Goal: Task Accomplishment & Management: Use online tool/utility

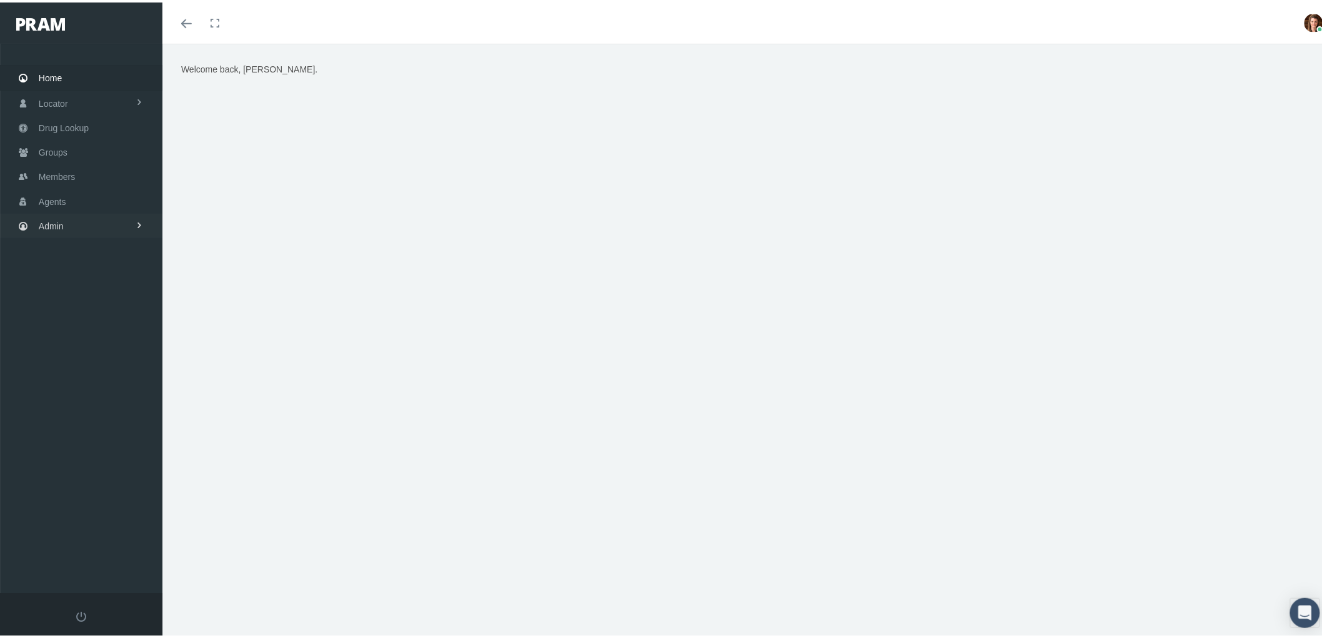
click at [101, 224] on link "Admin" at bounding box center [81, 223] width 162 height 24
click at [115, 295] on link "Claims" at bounding box center [81, 297] width 162 height 22
click at [102, 359] on span "ACA Claims Invoices" at bounding box center [89, 366] width 81 height 21
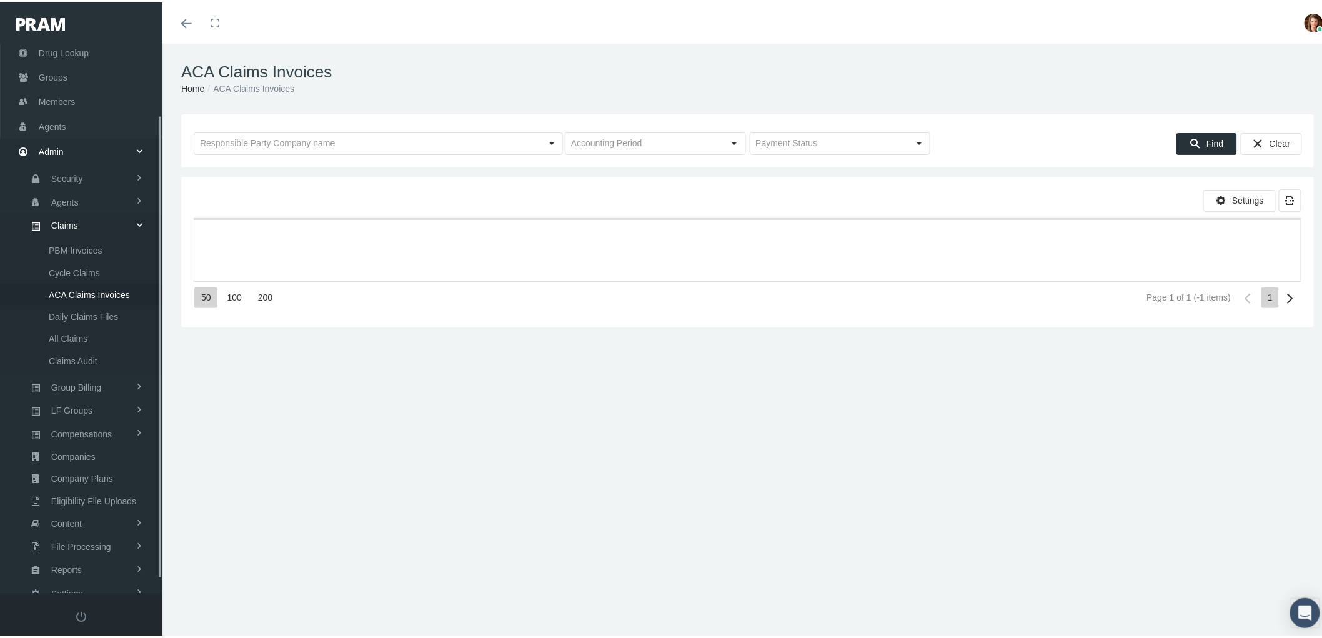
scroll to position [100, 0]
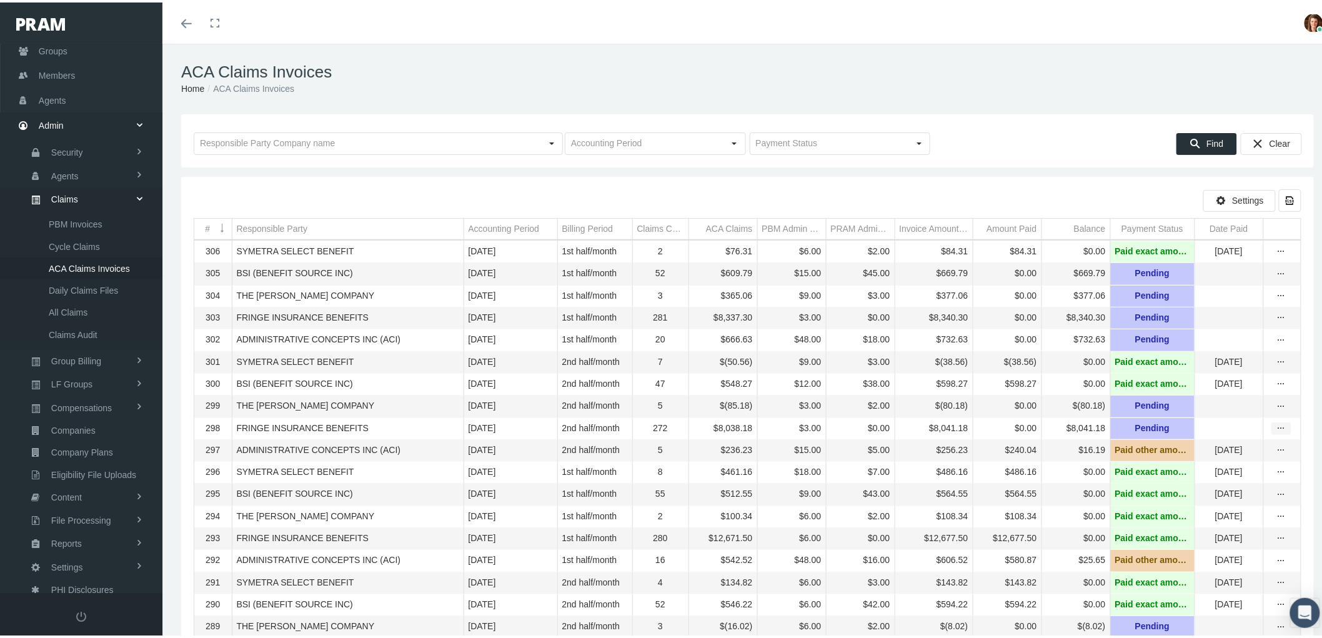
click at [1277, 432] on div "more" at bounding box center [1281, 425] width 19 height 11
click at [1232, 448] on div "View" at bounding box center [1218, 458] width 122 height 26
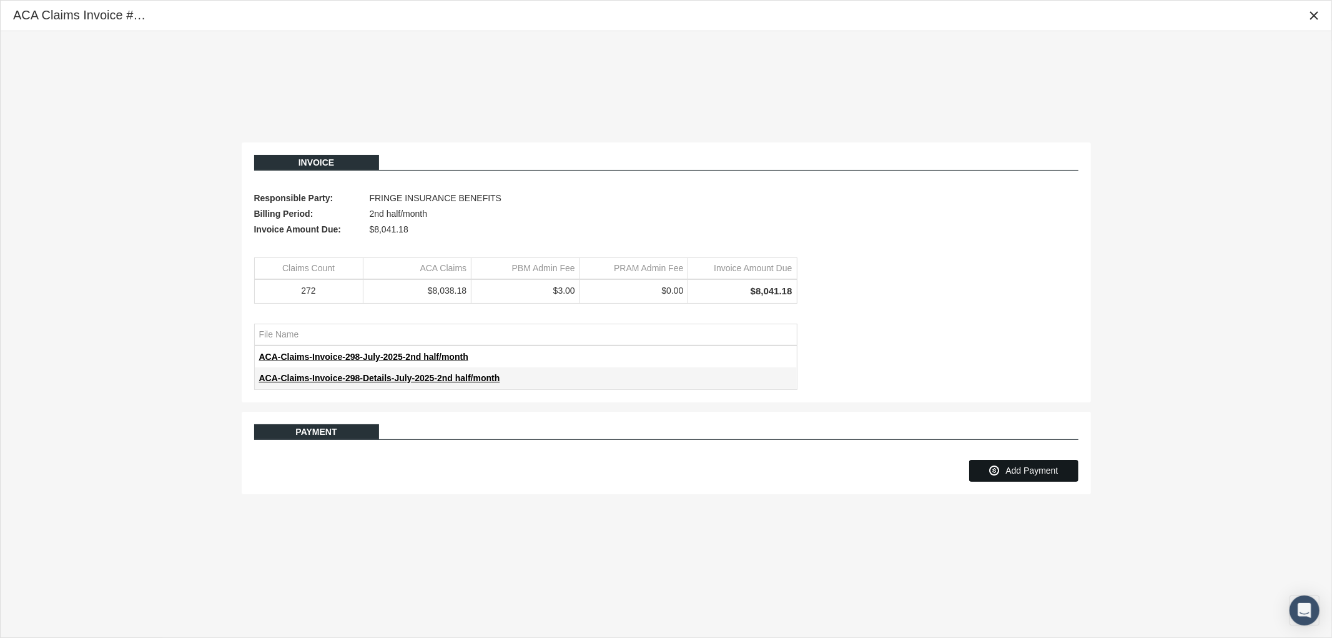
click at [1053, 468] on span "Add Payment" at bounding box center [1032, 470] width 52 height 10
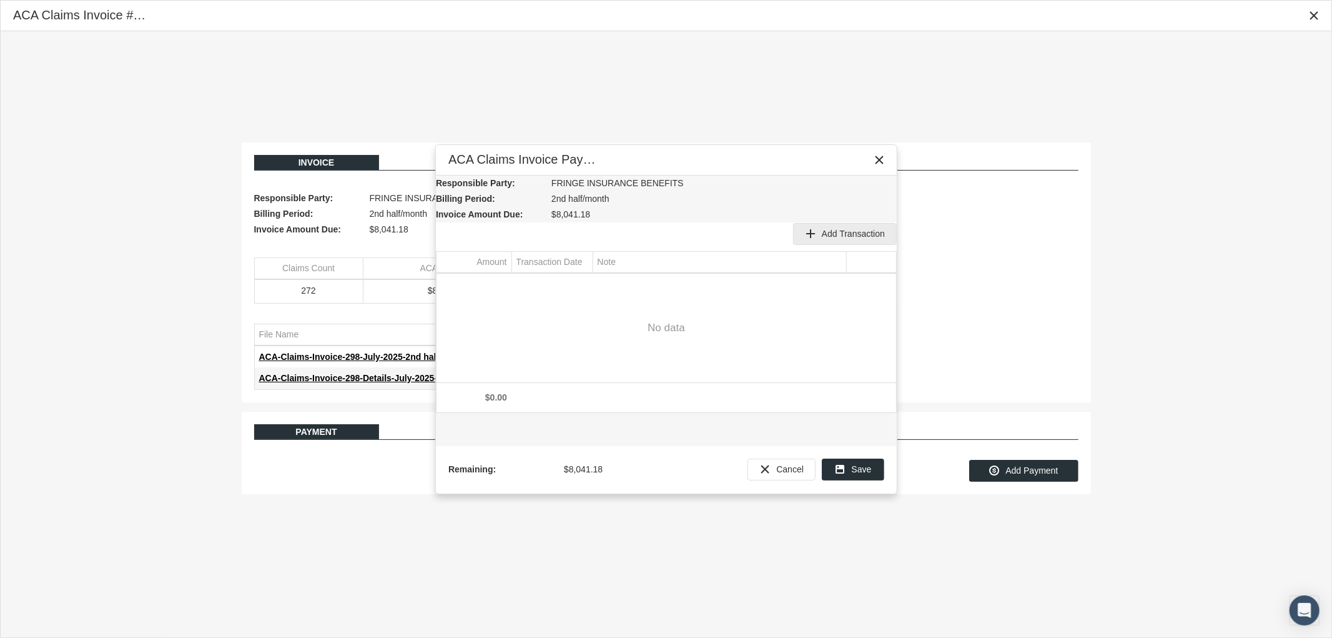
click at [850, 229] on span "Add Transaction" at bounding box center [853, 234] width 63 height 10
type input "8041.18"
click at [585, 284] on div "Select" at bounding box center [582, 284] width 20 height 19
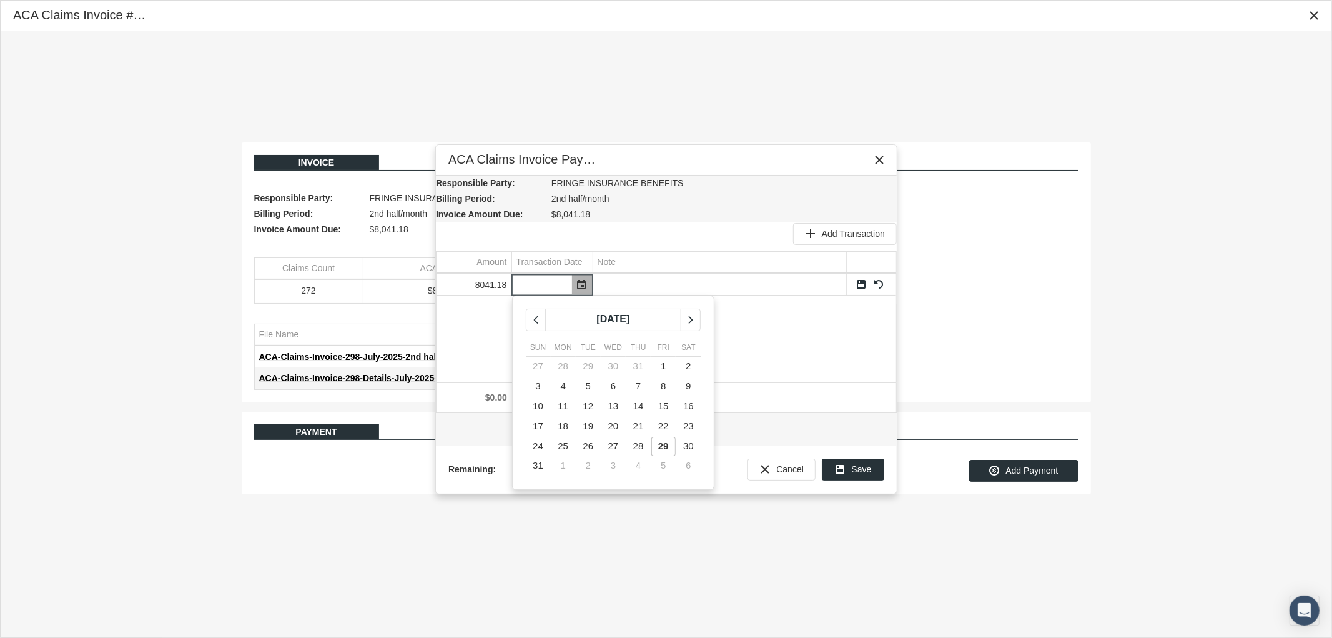
click at [663, 446] on span "29" at bounding box center [663, 445] width 11 height 11
type input "08/29/2025"
click at [851, 466] on div "Save" at bounding box center [853, 469] width 61 height 21
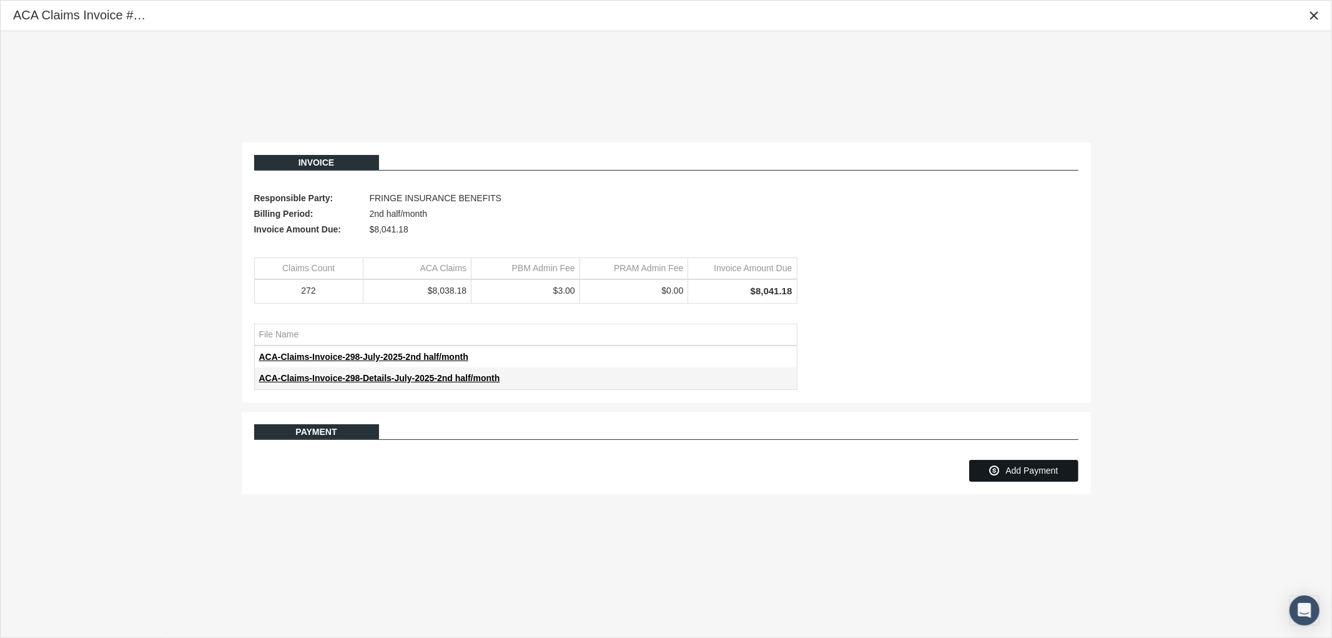
click at [1014, 473] on span "Add Payment" at bounding box center [1032, 470] width 52 height 10
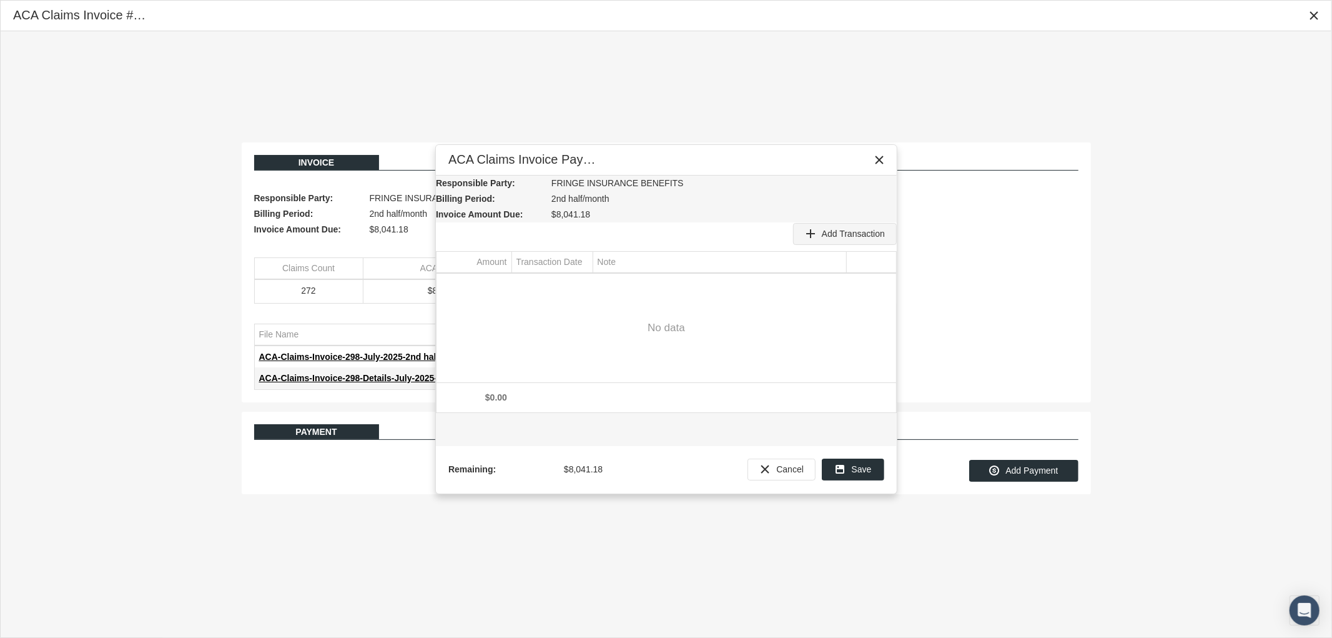
click at [872, 224] on div "Add Transaction" at bounding box center [845, 234] width 102 height 21
type input "8041.18"
click at [560, 286] on input "Data grid" at bounding box center [541, 284] width 59 height 21
click at [585, 289] on div "Select" at bounding box center [582, 284] width 20 height 19
click at [667, 453] on td "29" at bounding box center [663, 446] width 25 height 20
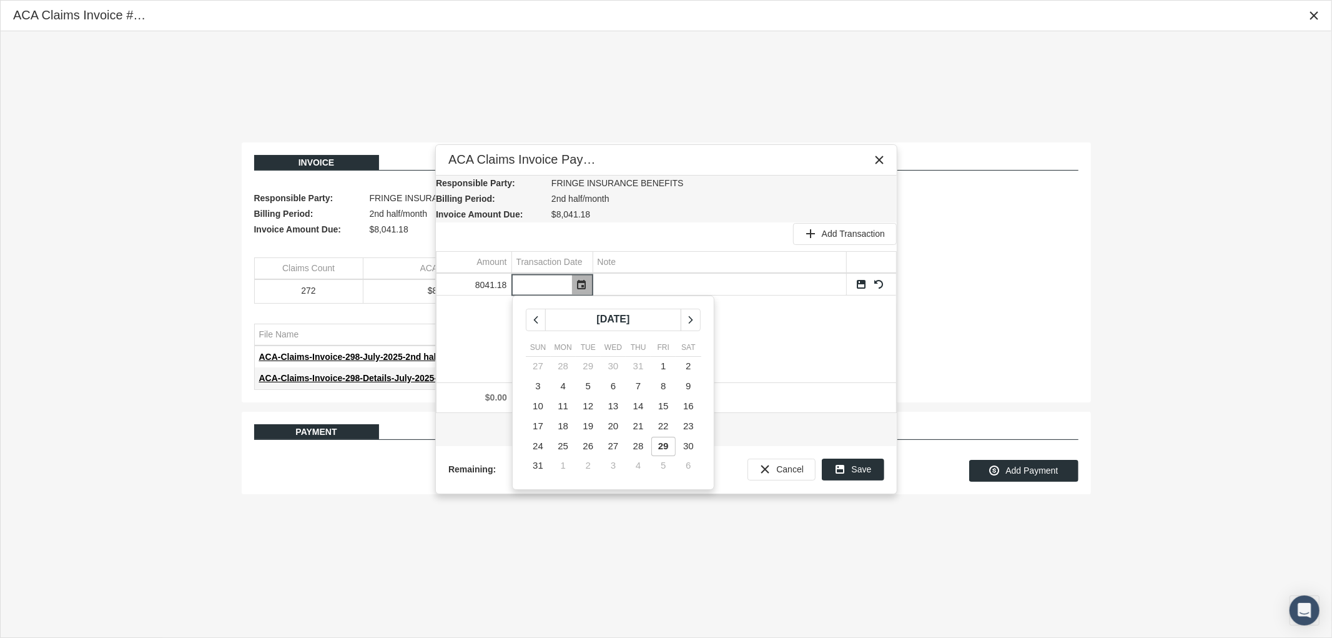
type input "08/29/2025"
click at [627, 348] on div "8041.18 08/29/2025" at bounding box center [667, 328] width 460 height 109
click at [862, 284] on link "Save" at bounding box center [861, 284] width 11 height 11
click at [859, 467] on span "Save" at bounding box center [862, 469] width 20 height 10
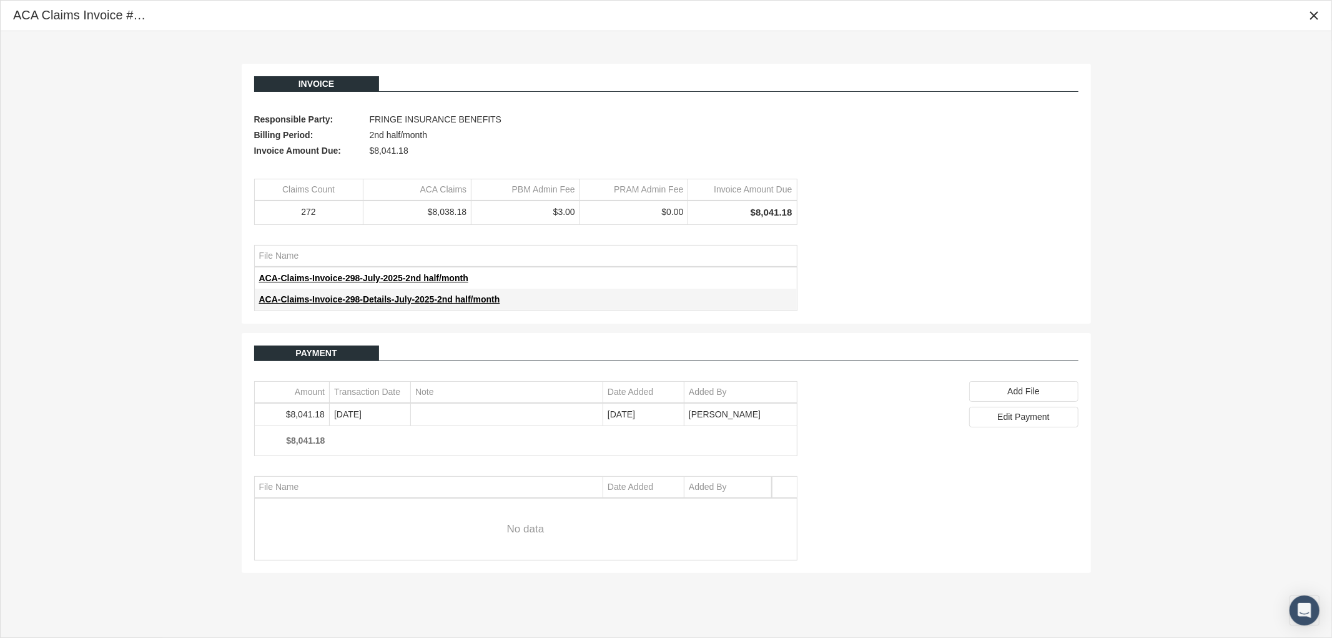
click at [375, 269] on td "ACA-Claims-Invoice-298-July-2025-2nd half/month" at bounding box center [526, 277] width 542 height 21
click at [372, 278] on span "ACA-Claims-Invoice-298-July-2025-2nd half/month" at bounding box center [363, 278] width 209 height 10
click at [1316, 10] on icon "Close" at bounding box center [1313, 15] width 11 height 11
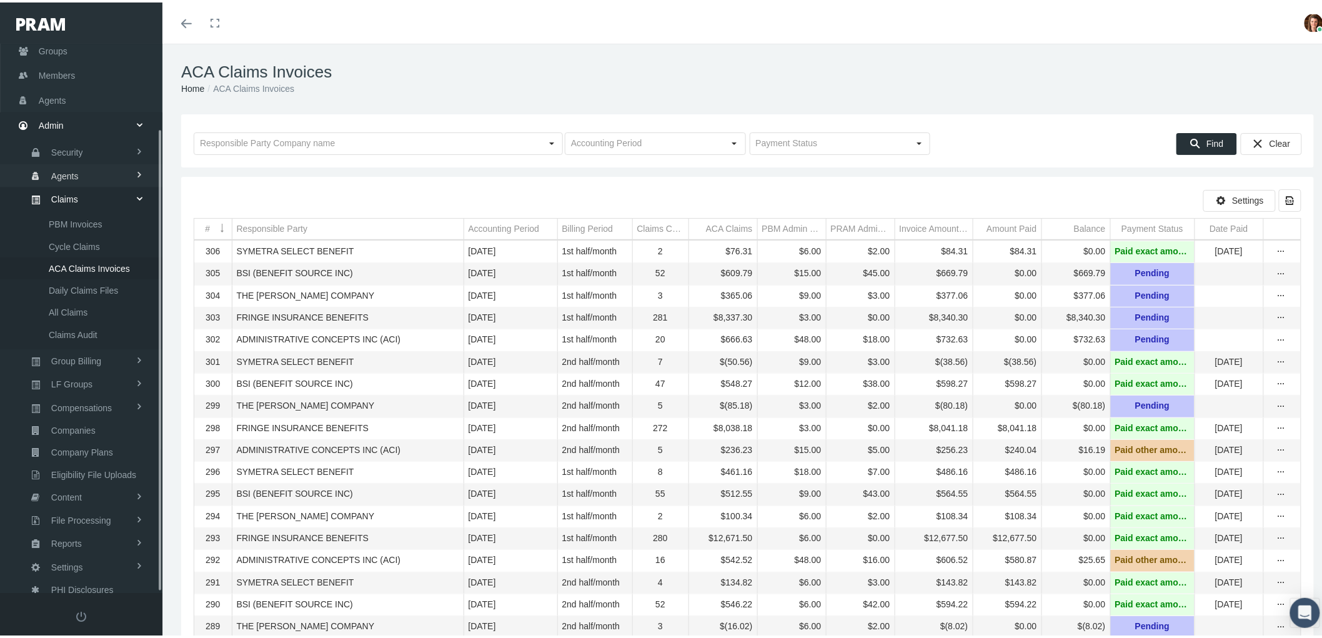
click at [77, 172] on span "Agents" at bounding box center [64, 173] width 27 height 21
click at [83, 301] on span "Bank Info Requests" at bounding box center [87, 307] width 76 height 21
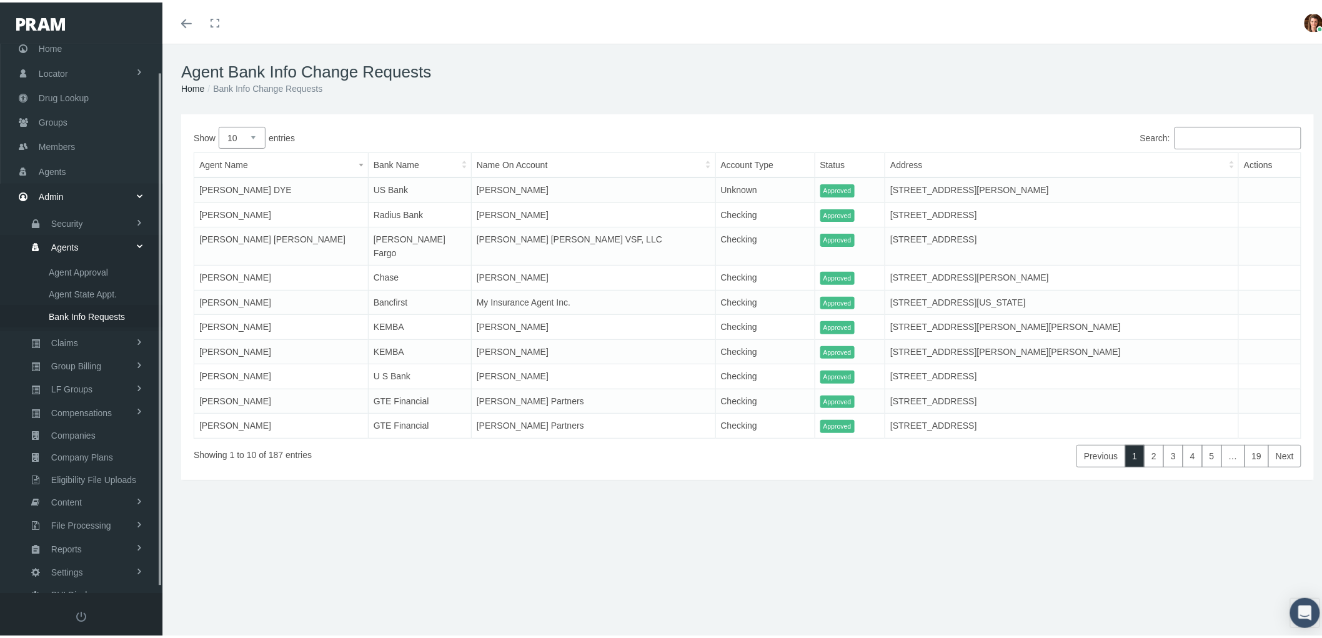
scroll to position [35, 0]
